Goal: Transaction & Acquisition: Book appointment/travel/reservation

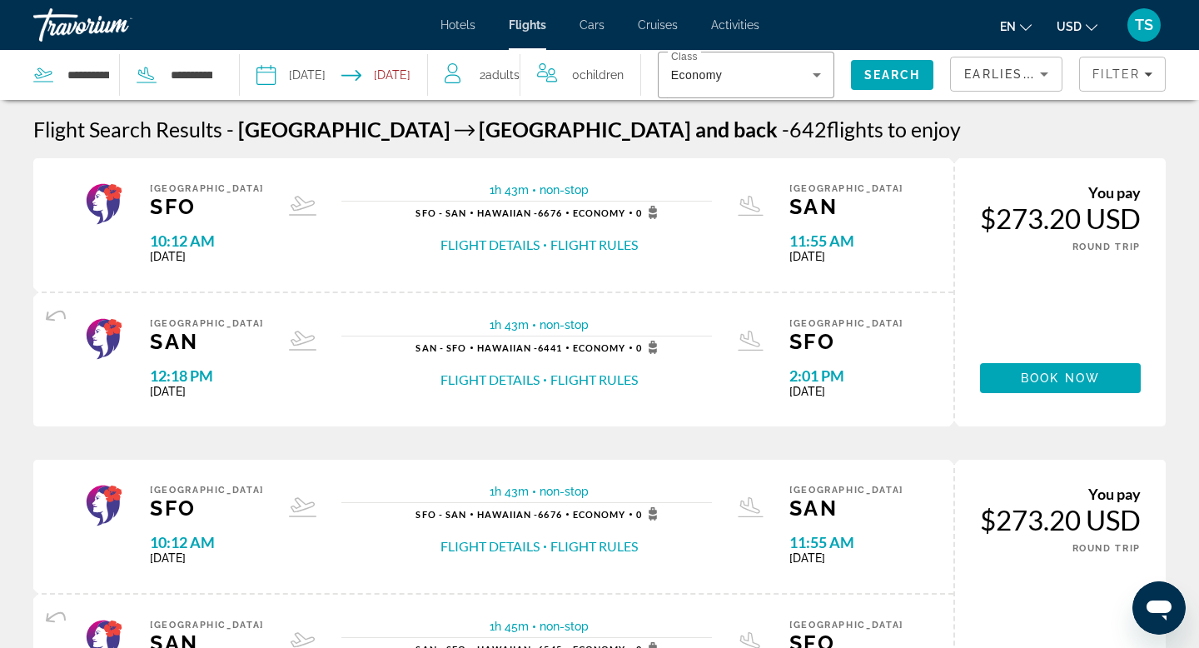
click at [1046, 76] on icon "Sort by" at bounding box center [1044, 74] width 20 height 20
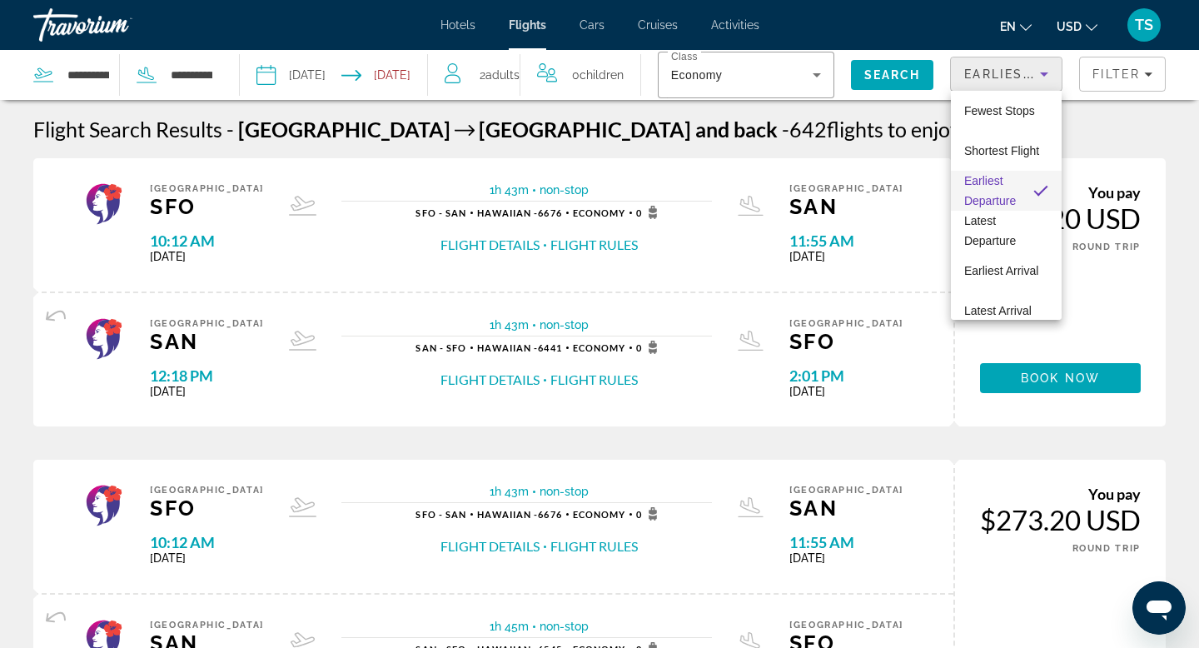
scroll to position [64, 0]
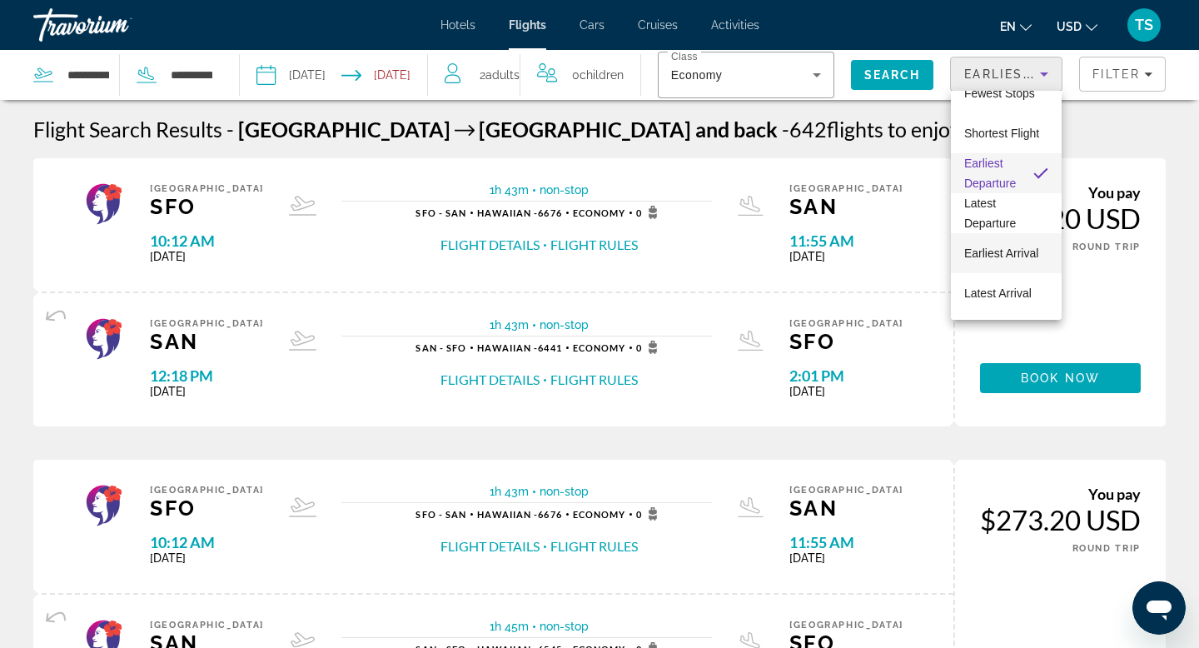
click at [993, 258] on span "Earliest Arrival" at bounding box center [1001, 252] width 74 height 13
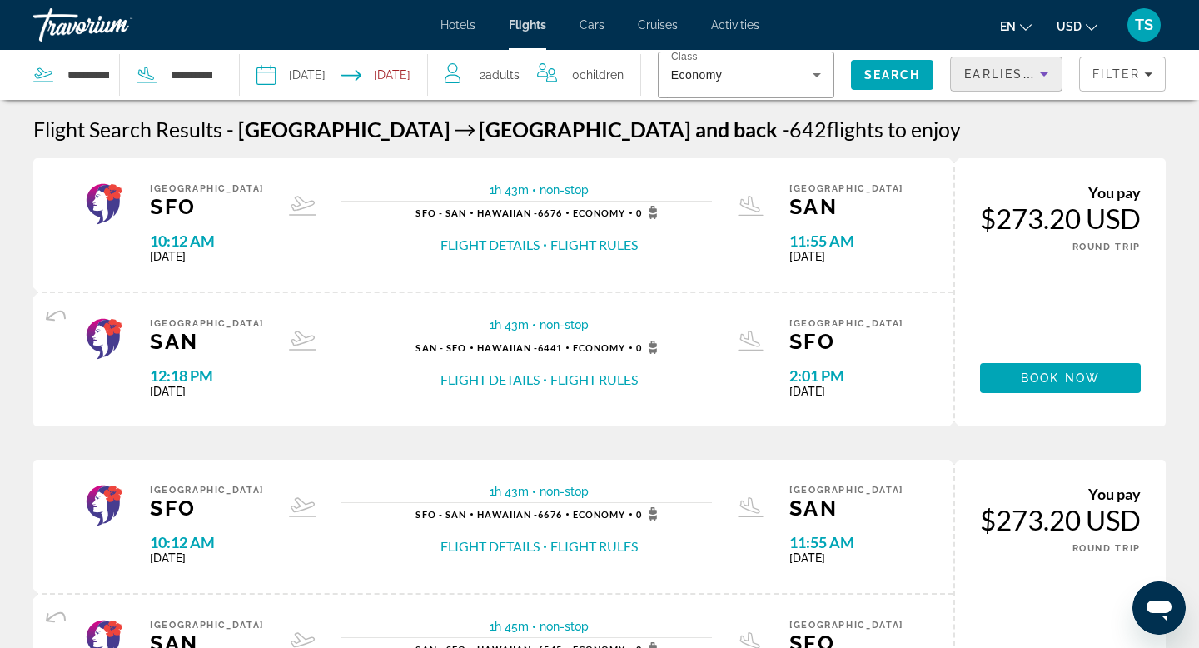
scroll to position [1589, 0]
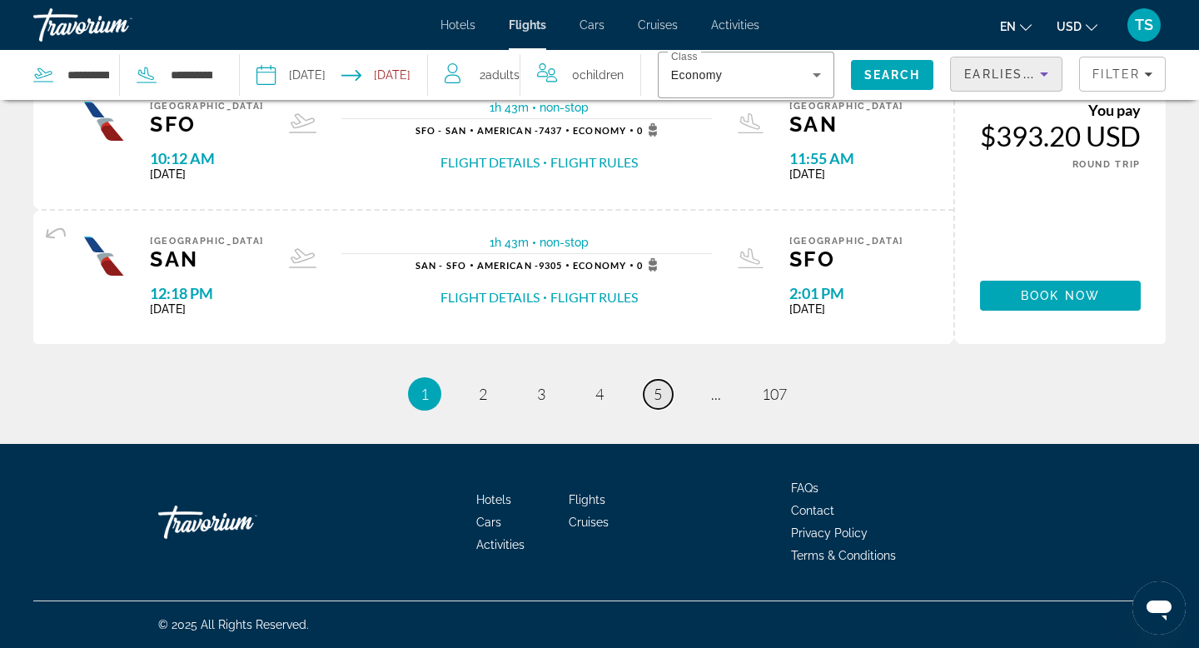
click at [659, 392] on span "5" at bounding box center [658, 394] width 8 height 18
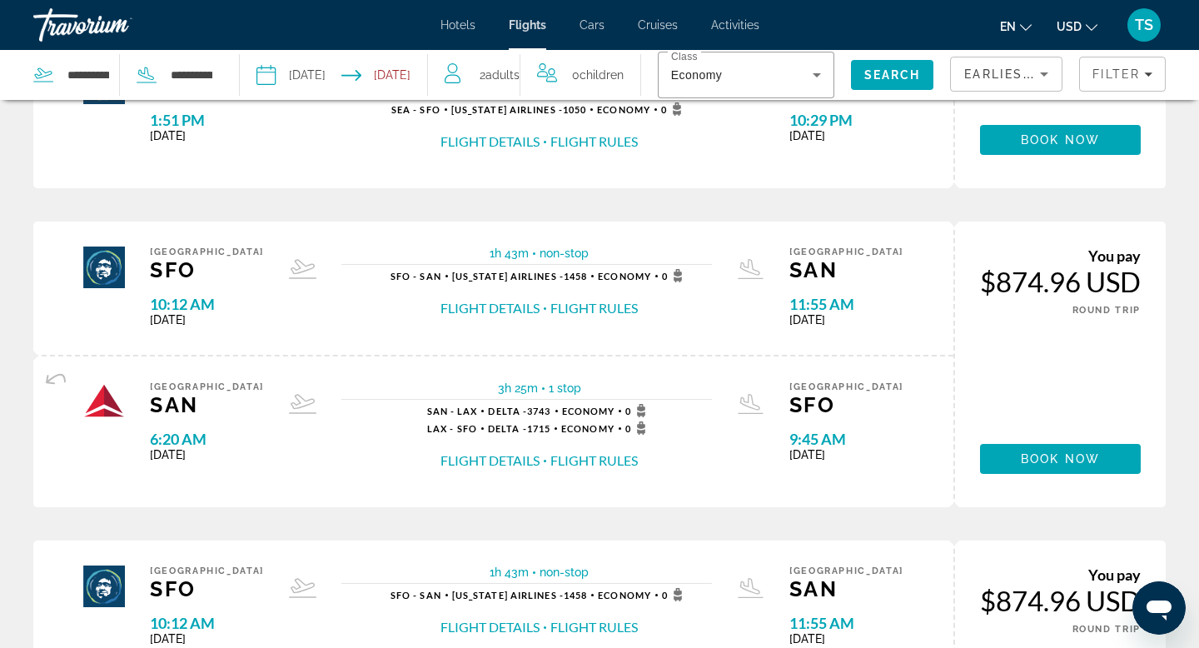
scroll to position [1694, 0]
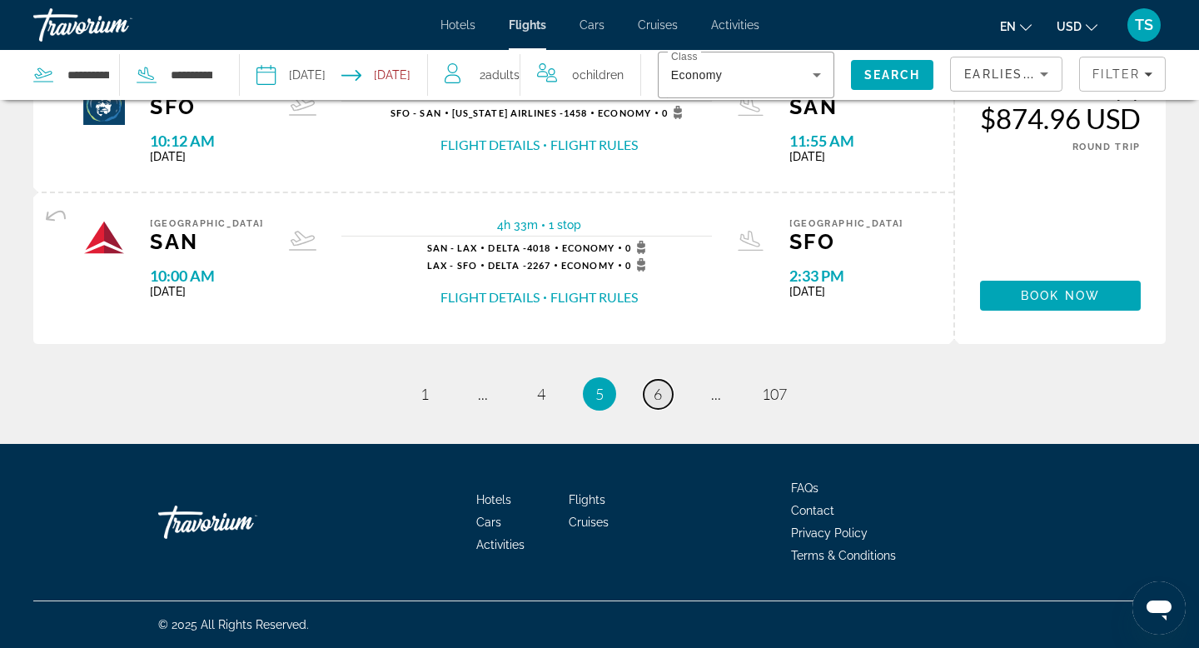
click at [660, 392] on span "6" at bounding box center [658, 394] width 8 height 18
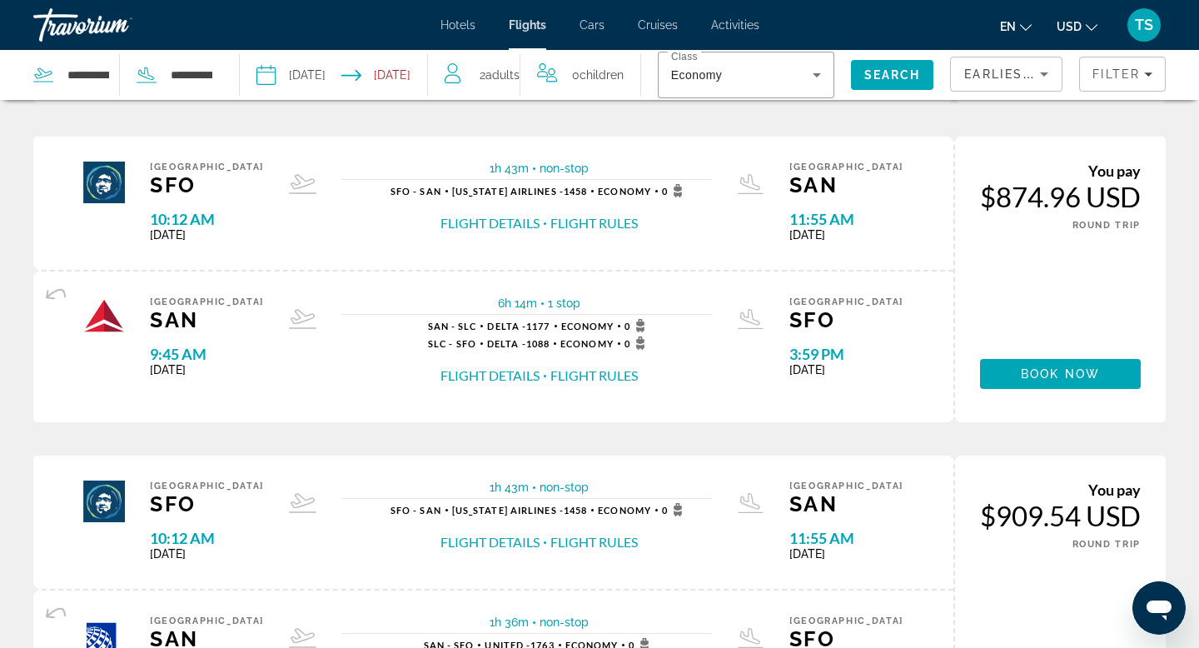
scroll to position [1659, 0]
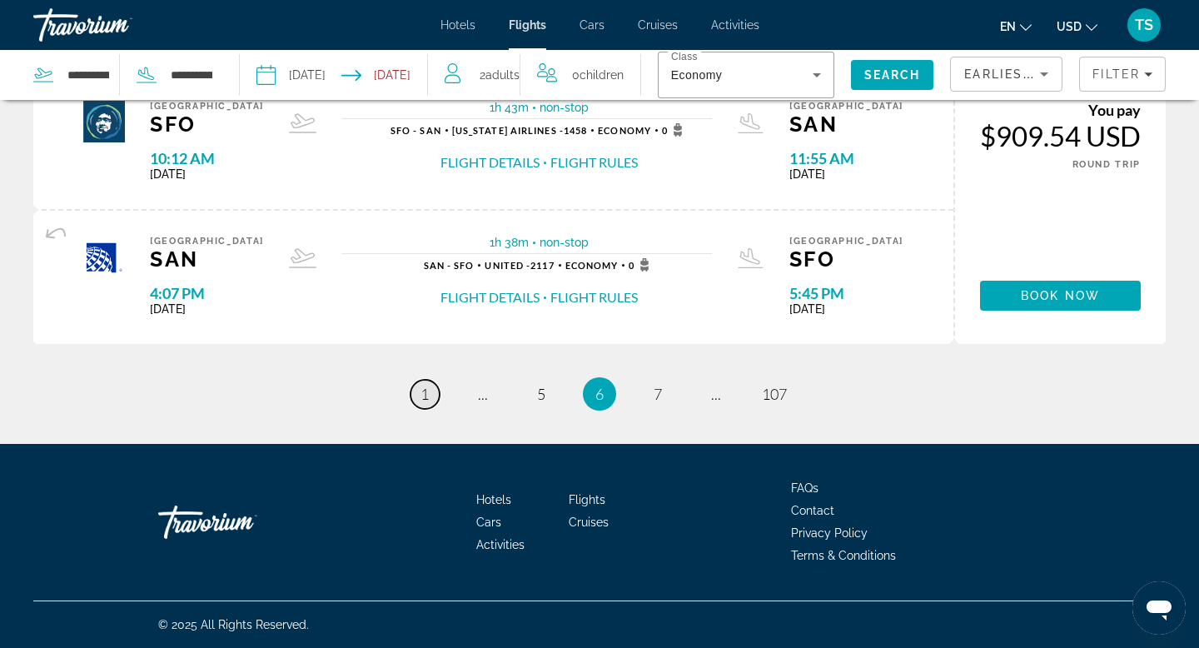
click at [423, 393] on span "1" at bounding box center [424, 394] width 8 height 18
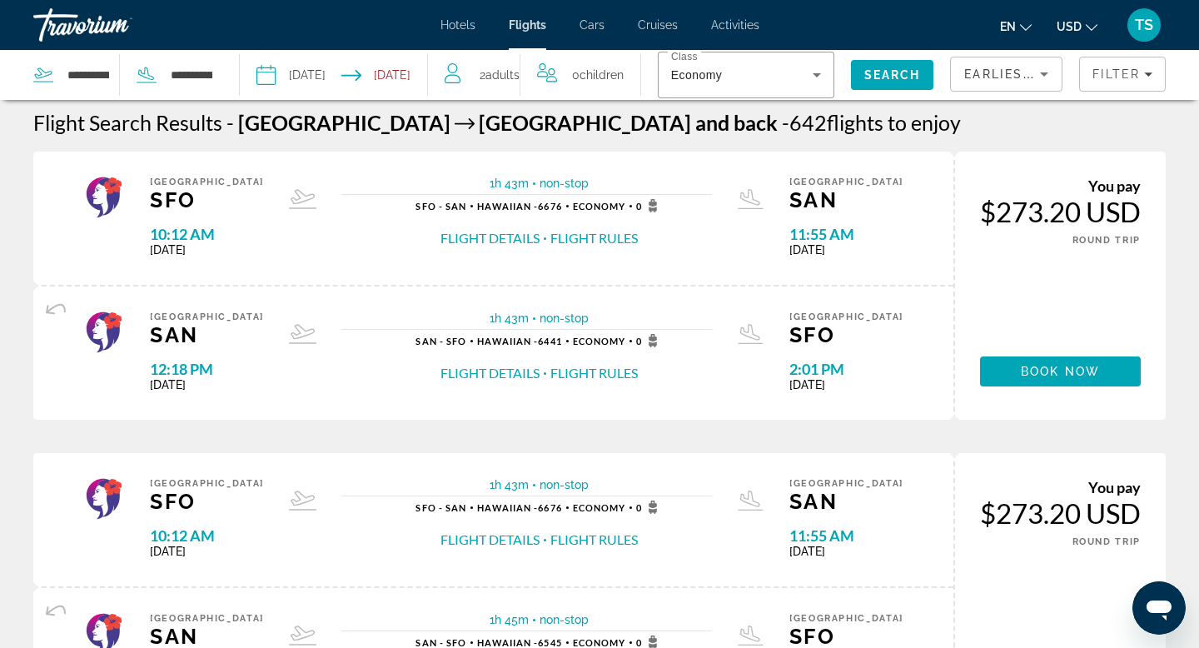
scroll to position [7, 0]
click at [1151, 72] on icon "Filters" at bounding box center [1148, 74] width 8 height 8
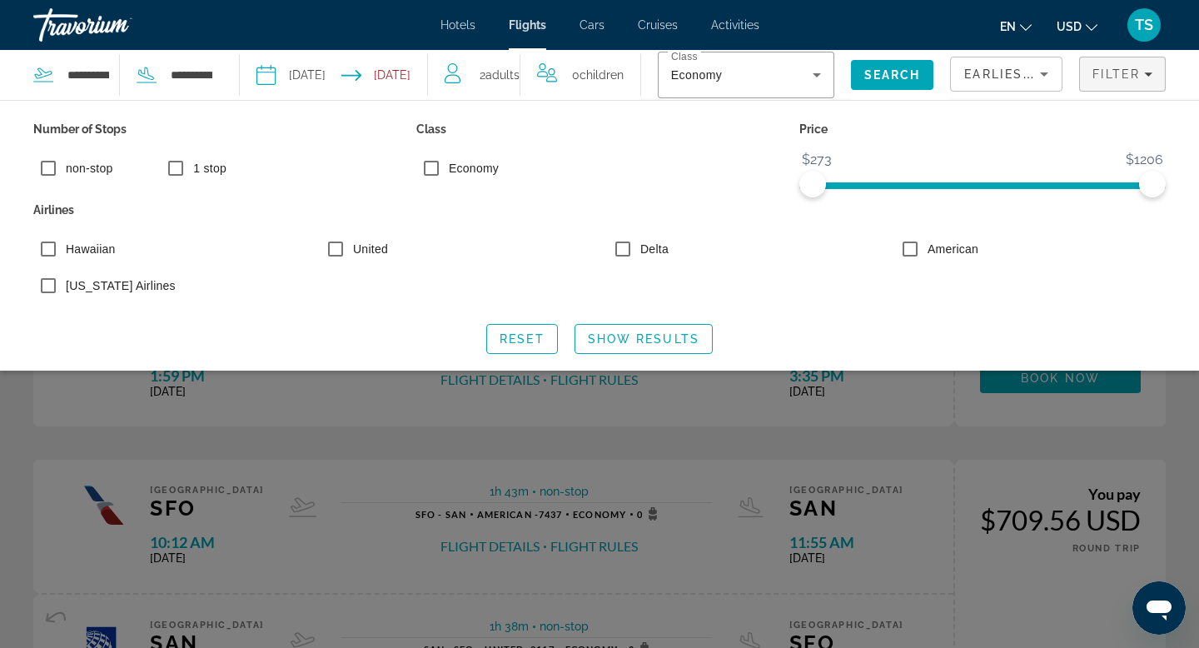
click at [920, 263] on div "American" at bounding box center [1030, 252] width 287 height 37
click at [622, 339] on span "Show Results" at bounding box center [644, 338] width 112 height 13
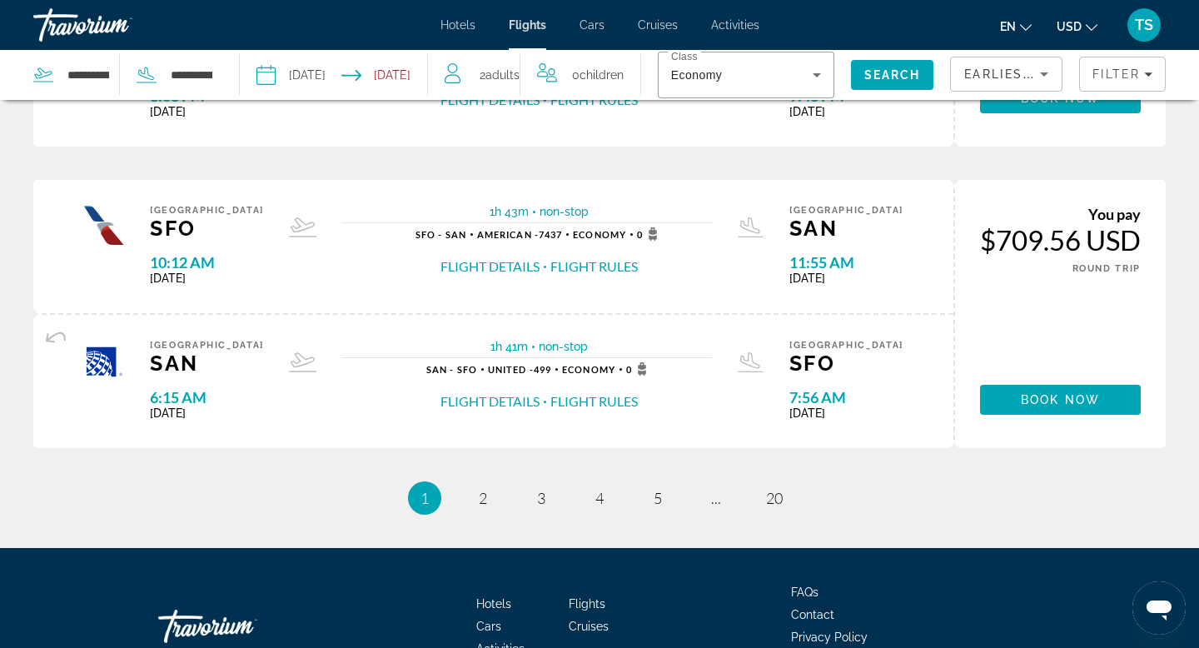
scroll to position [1489, 0]
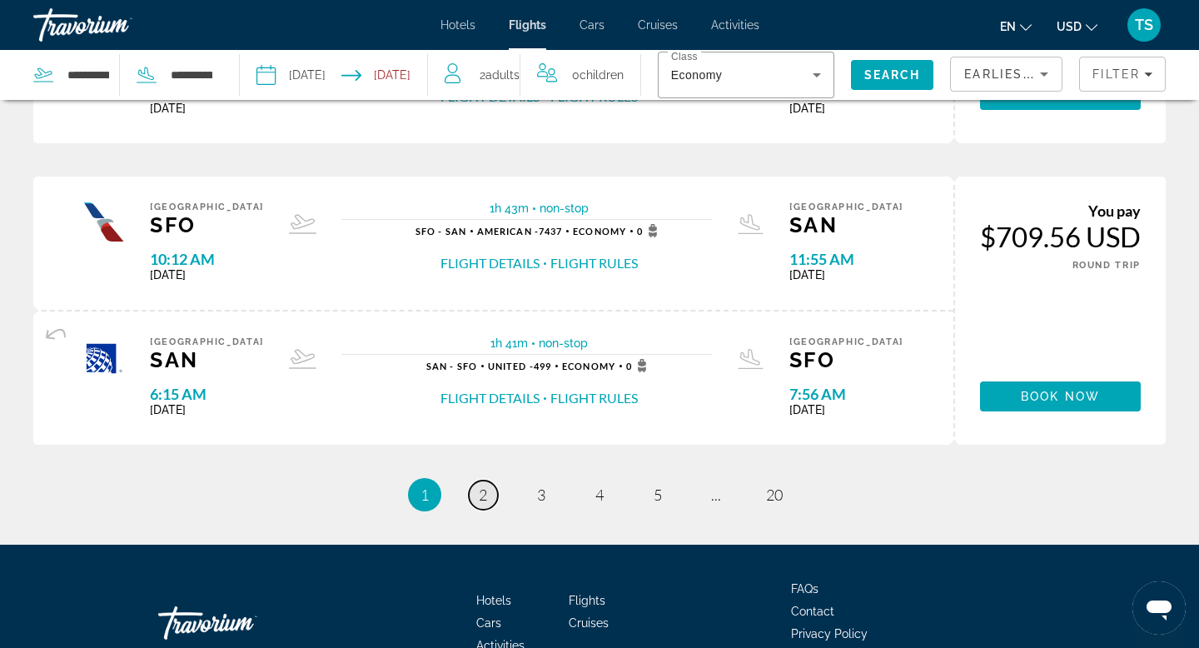
click at [479, 492] on span "2" at bounding box center [483, 494] width 8 height 18
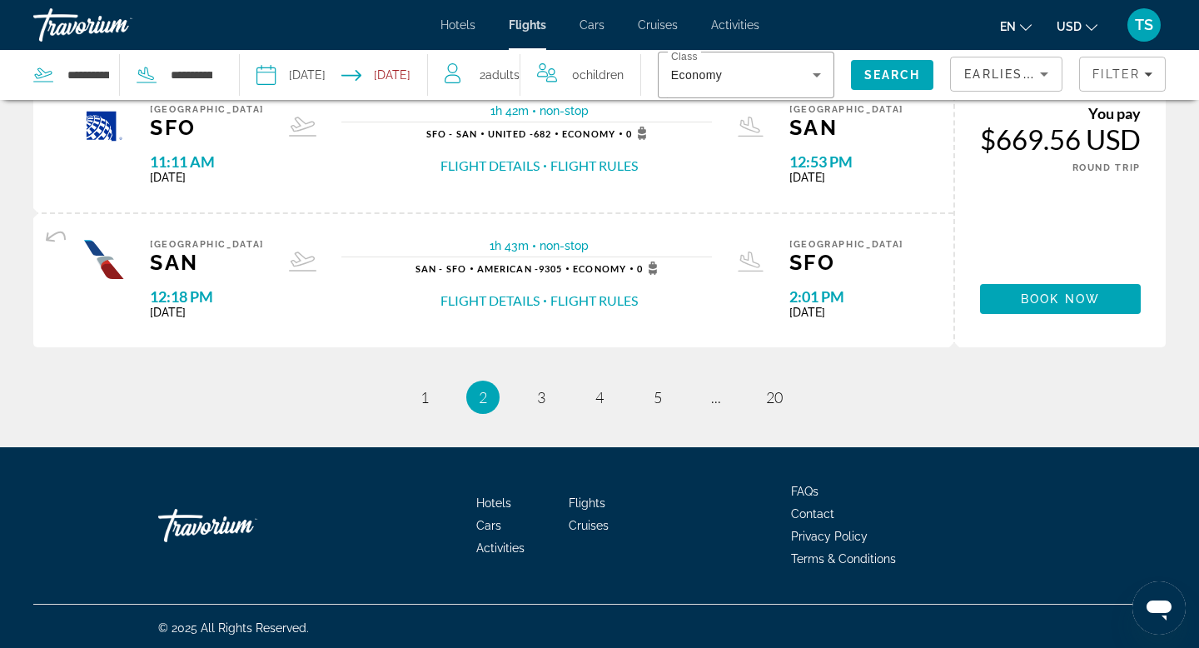
scroll to position [1642, 0]
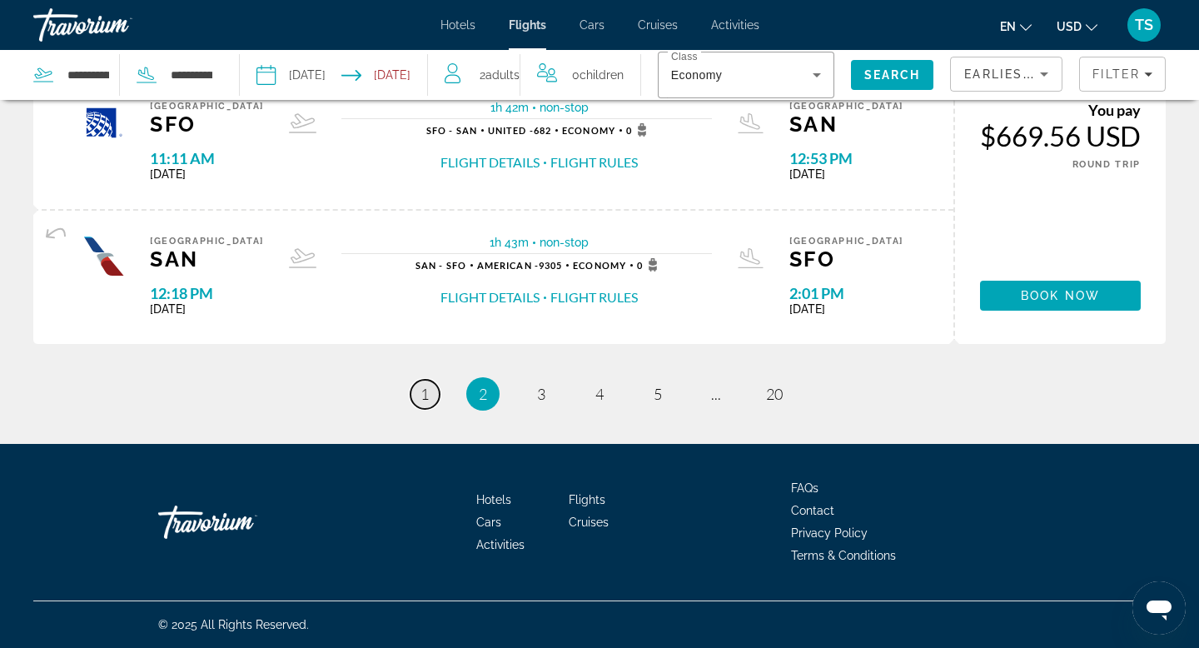
click at [434, 392] on link "page 1" at bounding box center [424, 394] width 29 height 29
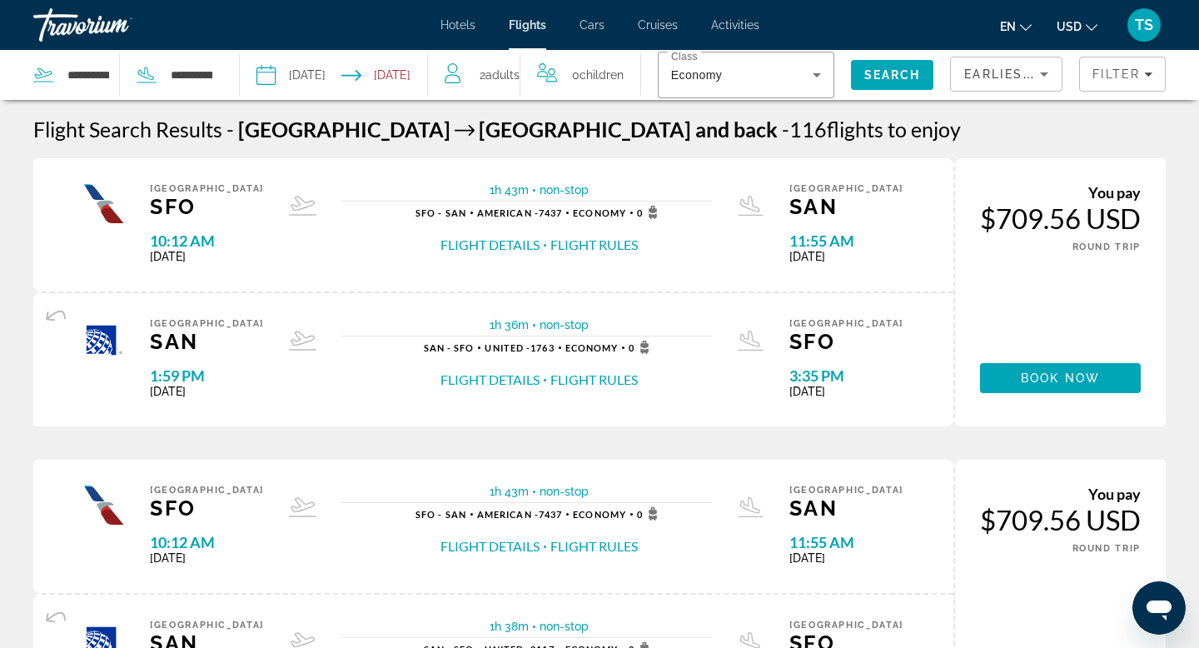
click at [505, 71] on span "2 Adult Adults" at bounding box center [500, 74] width 40 height 23
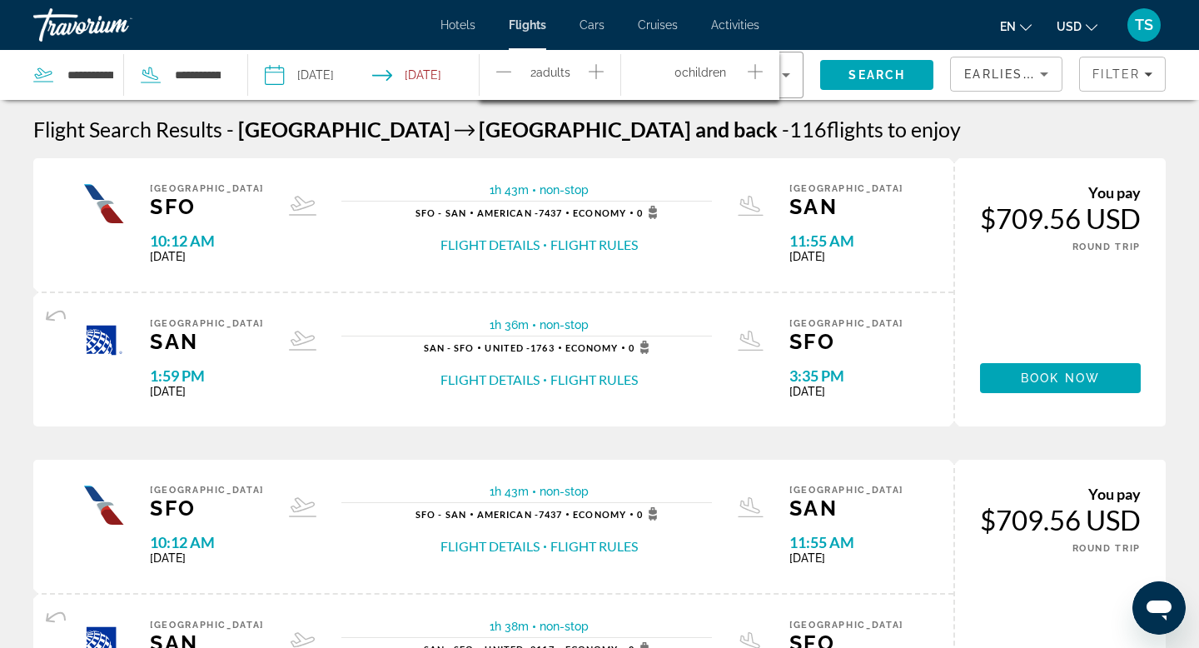
click at [500, 69] on icon "Decrement adults" at bounding box center [503, 72] width 15 height 20
click at [883, 71] on span "Search" at bounding box center [876, 74] width 57 height 13
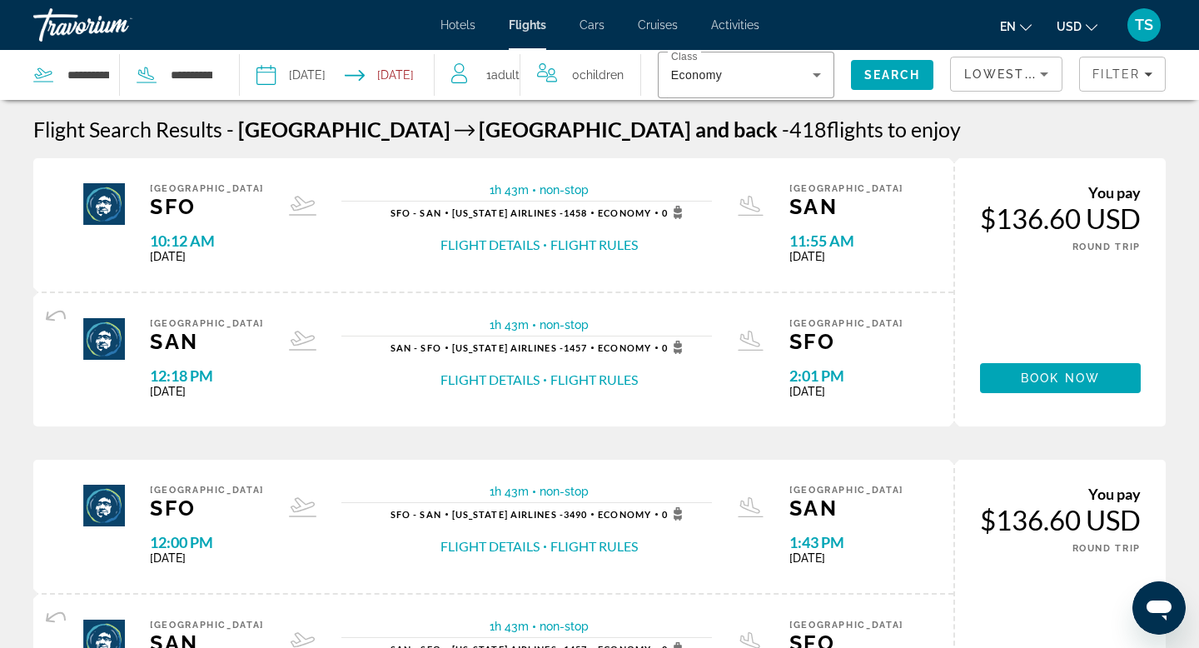
click at [1053, 72] on icon "Sort by" at bounding box center [1044, 74] width 20 height 20
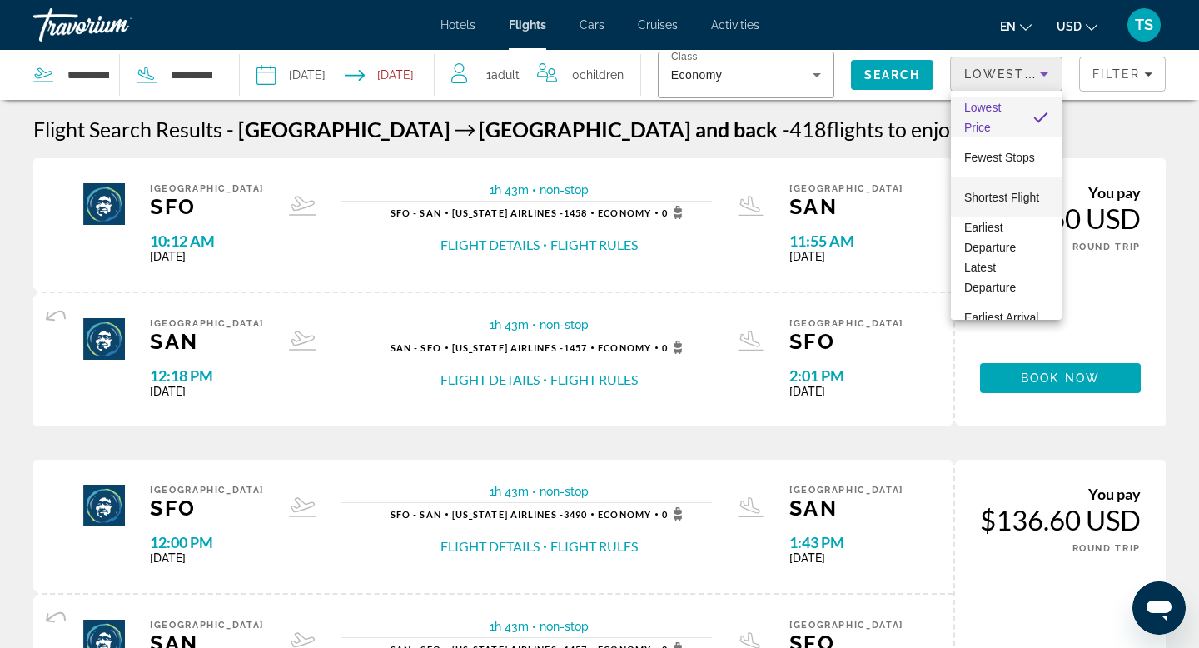
click at [1018, 193] on span "Shortest Flight" at bounding box center [1001, 197] width 75 height 13
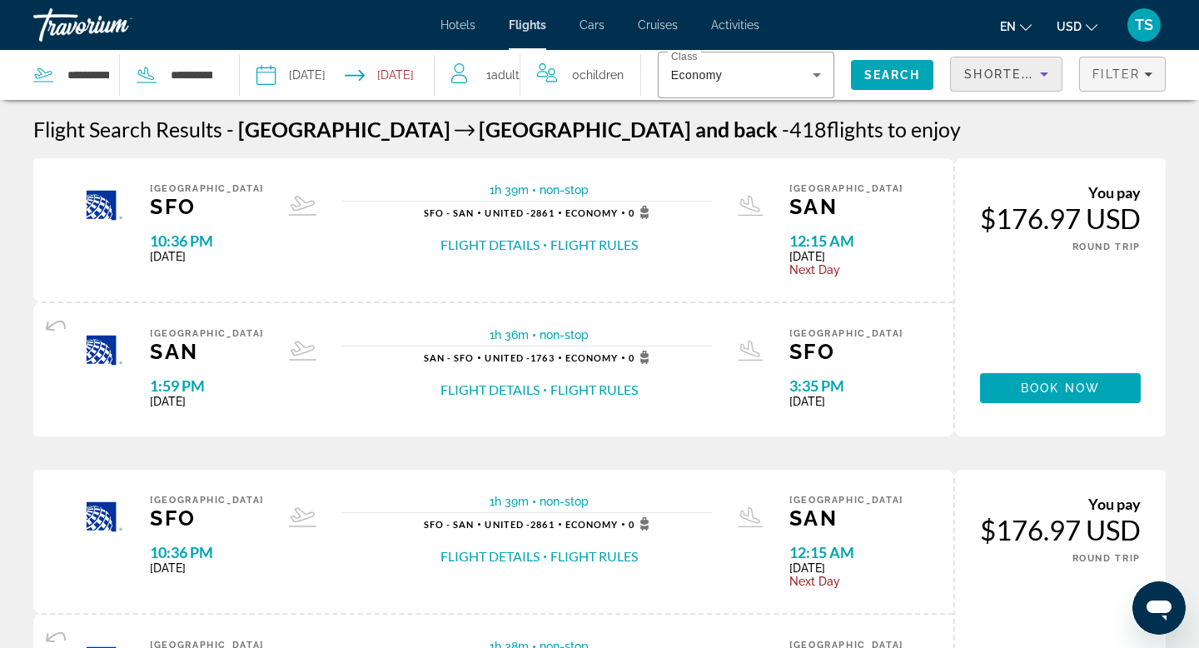
click at [1152, 77] on span "Filters" at bounding box center [1122, 74] width 85 height 40
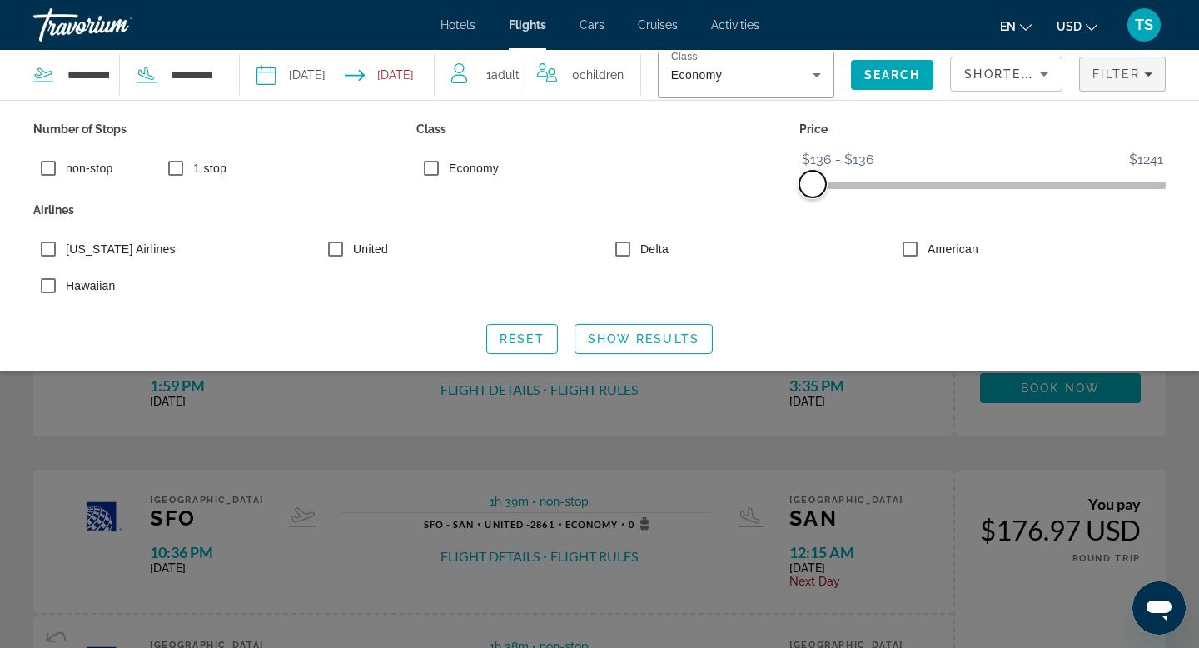
drag, startPoint x: 1158, startPoint y: 177, endPoint x: 807, endPoint y: 193, distance: 351.7
click at [807, 193] on span "ngx-slider-max" at bounding box center [812, 184] width 27 height 27
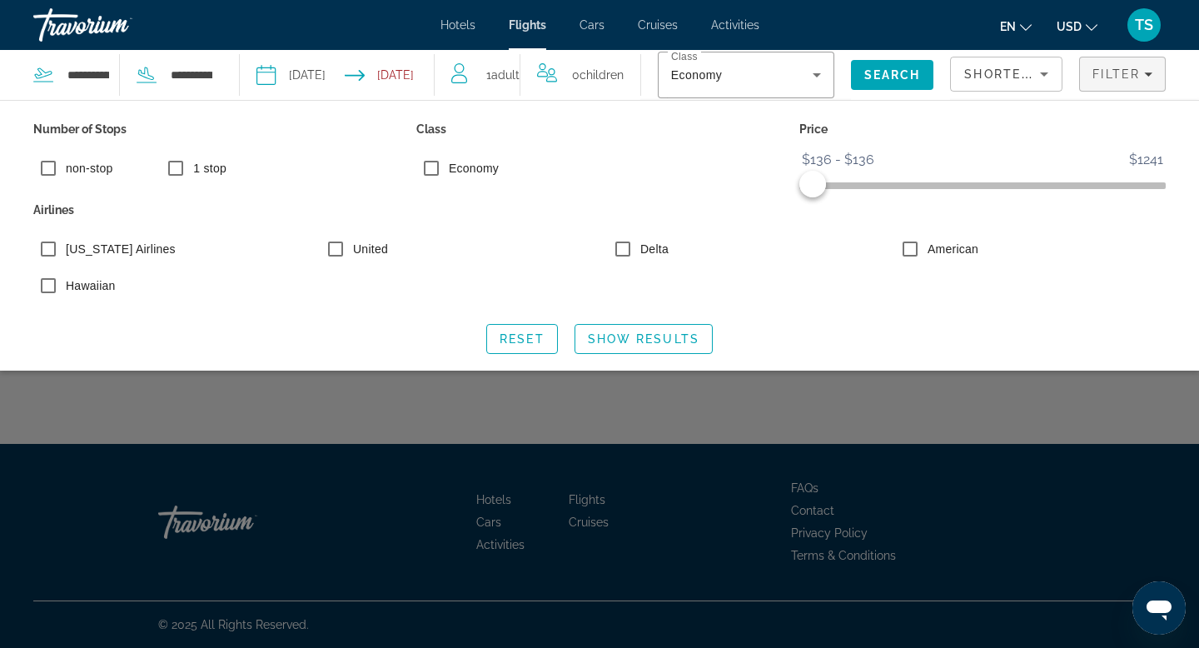
click at [1049, 69] on icon "Sort by" at bounding box center [1044, 74] width 20 height 20
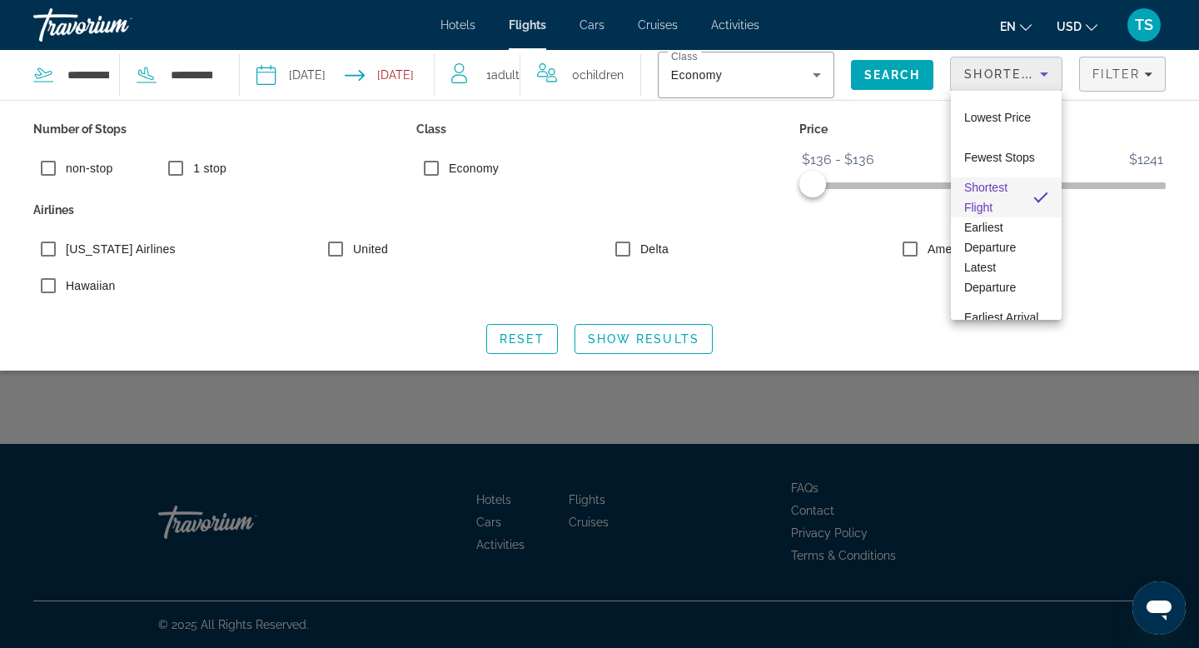
click at [996, 211] on span "Shortest Flight" at bounding box center [992, 197] width 56 height 40
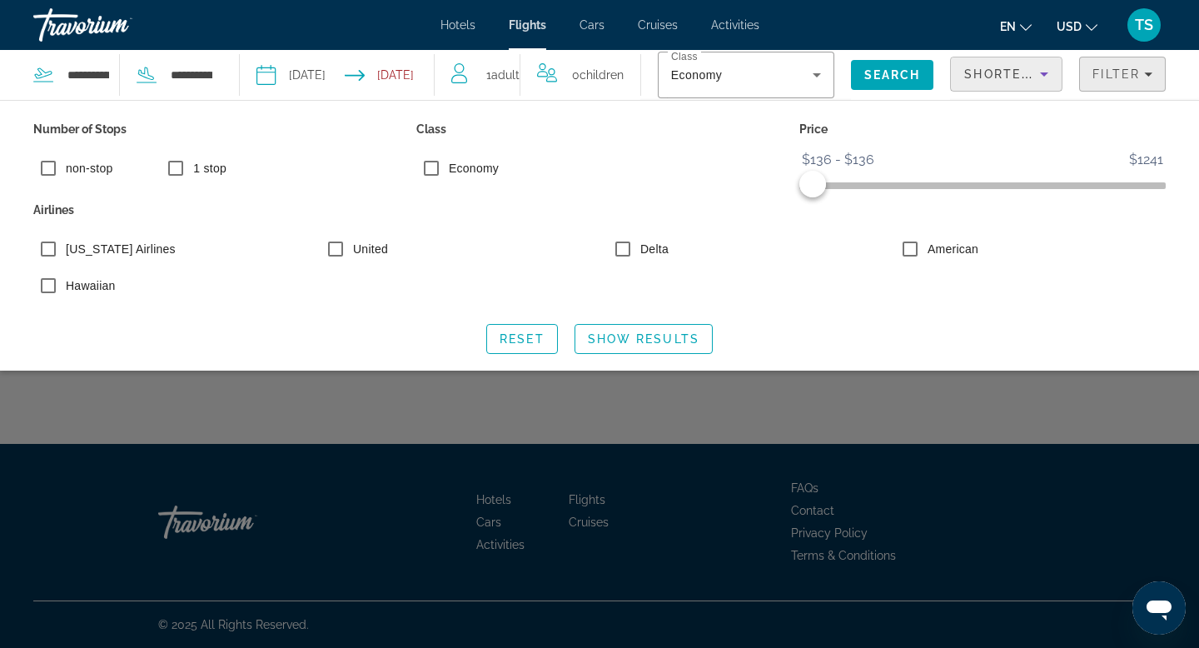
click at [1156, 76] on span "Filters" at bounding box center [1122, 74] width 85 height 40
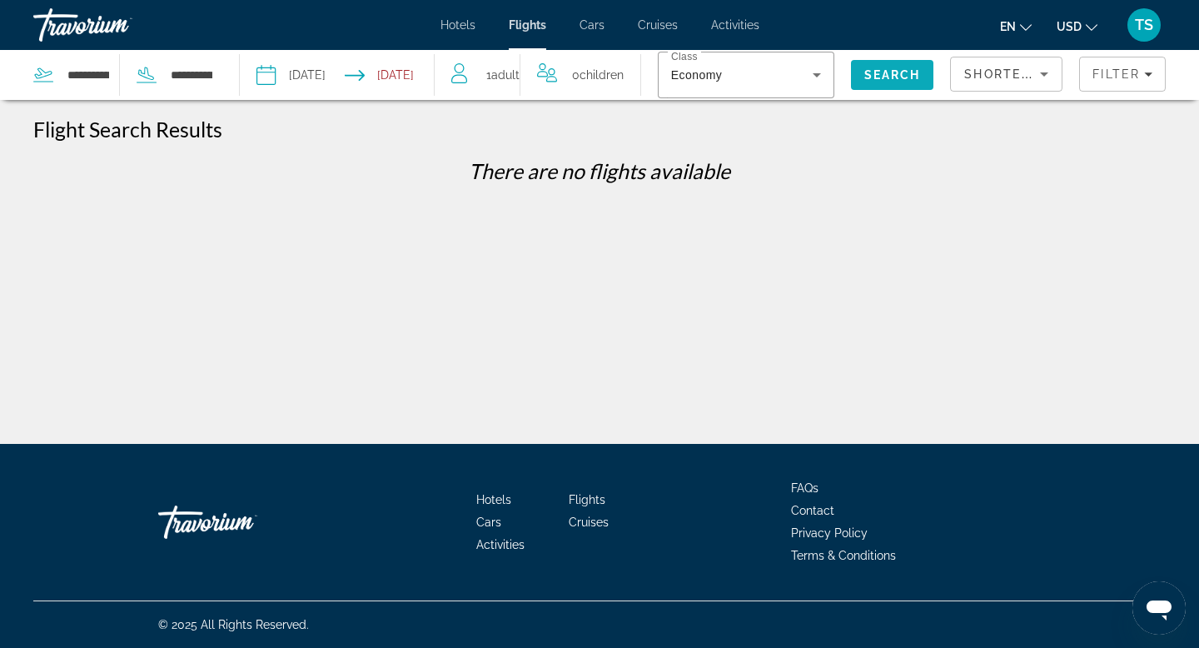
click at [901, 73] on span "Search" at bounding box center [892, 74] width 57 height 13
click at [885, 72] on span "Search" at bounding box center [892, 74] width 57 height 13
